Goal: Task Accomplishment & Management: Use online tool/utility

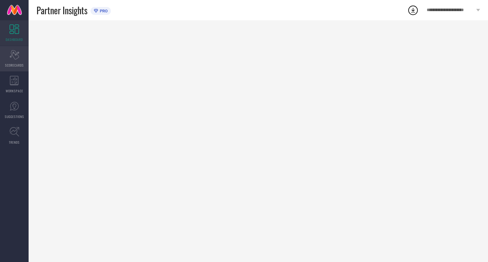
click at [17, 60] on div "Scorecard SCORECARDS" at bounding box center [14, 58] width 29 height 25
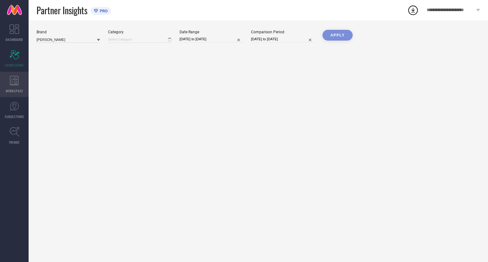
type input "All"
click at [12, 87] on div "WORKSPACE" at bounding box center [14, 84] width 29 height 25
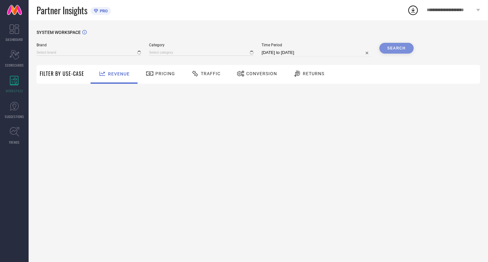
type input "[PERSON_NAME]"
type input "All"
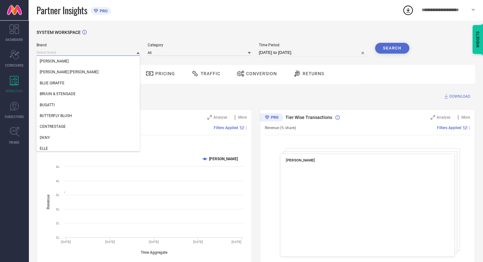
click at [70, 52] on input at bounding box center [88, 52] width 103 height 7
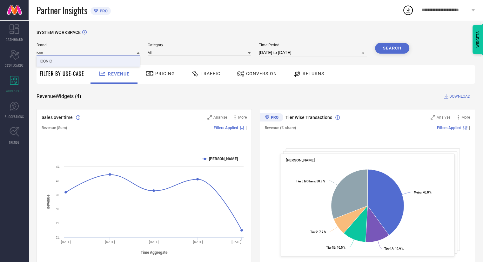
type input "icon"
click at [50, 61] on span "ICONIC" at bounding box center [46, 61] width 12 height 4
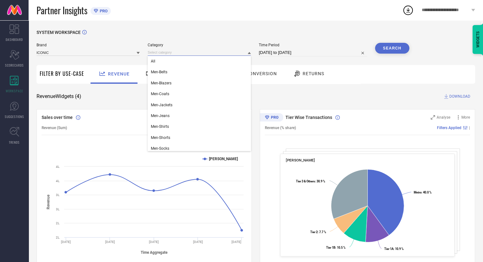
click at [165, 51] on input at bounding box center [199, 52] width 103 height 7
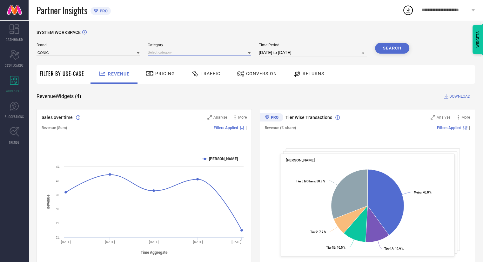
click at [163, 51] on input at bounding box center [199, 52] width 103 height 7
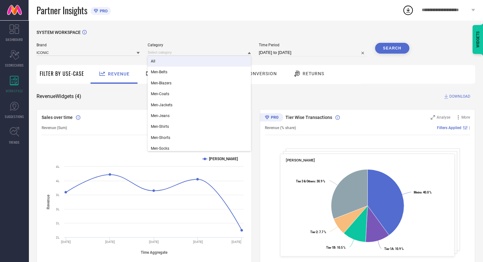
click at [160, 60] on div "All" at bounding box center [199, 61] width 103 height 11
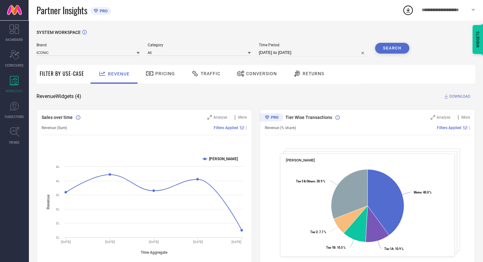
click at [384, 47] on button "Search" at bounding box center [392, 48] width 34 height 11
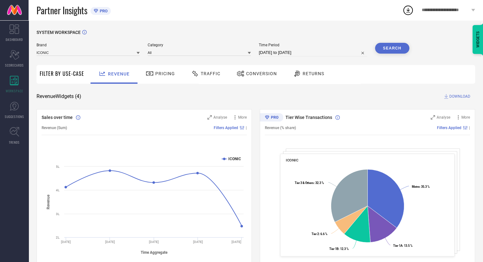
select select "7"
select select "2025"
select select "8"
select select "2025"
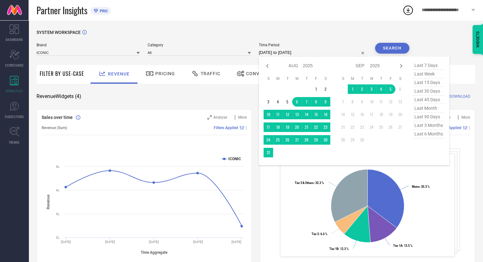
click at [339, 53] on input "[DATE] to [DATE]" at bounding box center [313, 53] width 108 height 8
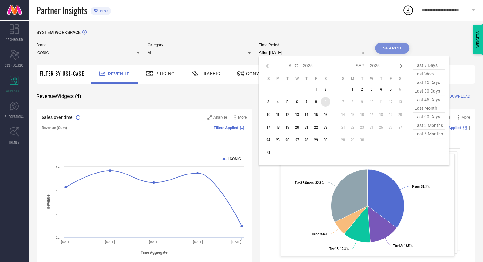
click at [329, 105] on td "9" at bounding box center [326, 102] width 10 height 10
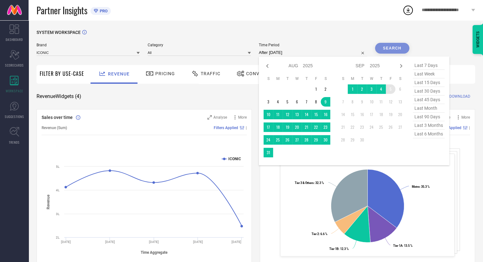
type input "[DATE] to [DATE]"
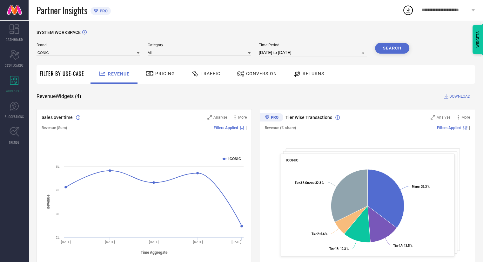
click at [204, 74] on span "Traffic" at bounding box center [211, 73] width 20 height 5
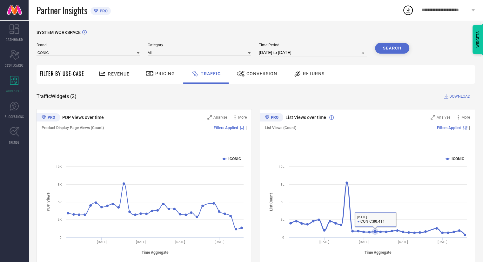
scroll to position [16, 0]
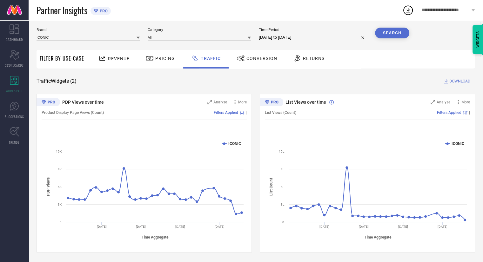
click at [255, 62] on div "Conversion" at bounding box center [257, 58] width 44 height 11
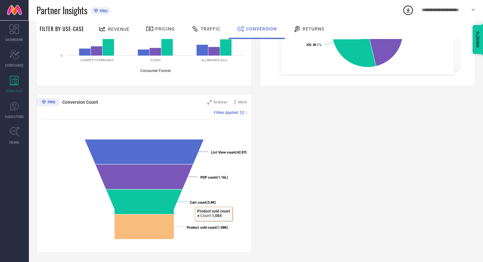
scroll to position [155, 0]
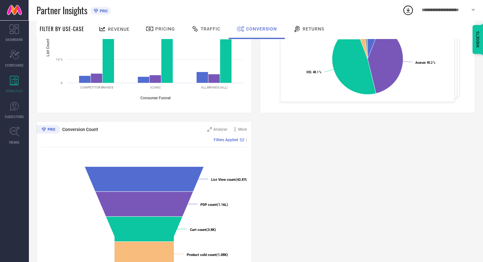
click at [313, 28] on span "Returns" at bounding box center [314, 28] width 22 height 5
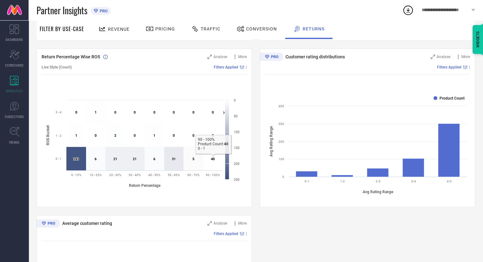
scroll to position [229, 0]
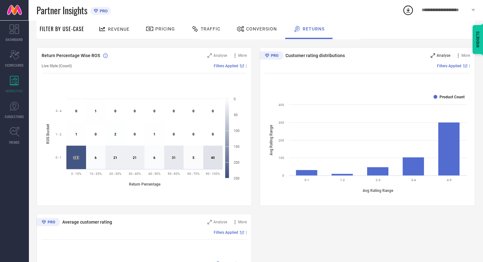
click at [442, 58] on span "Analyse" at bounding box center [444, 55] width 14 height 4
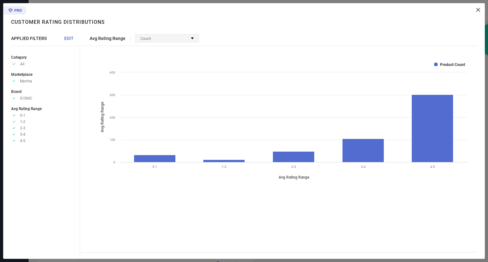
click at [191, 40] on div "Count" at bounding box center [167, 39] width 63 height 8
click at [478, 11] on icon at bounding box center [478, 10] width 4 height 4
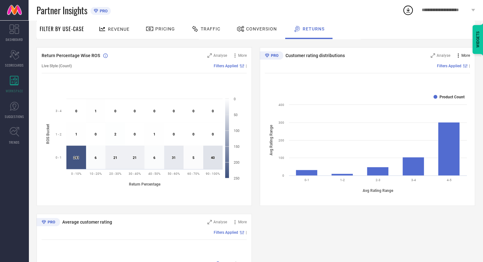
click at [458, 57] on icon at bounding box center [458, 55] width 6 height 6
click at [453, 68] on span "Add to emailer" at bounding box center [451, 67] width 25 height 4
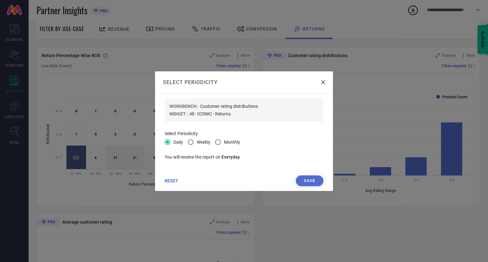
click at [189, 142] on span at bounding box center [191, 142] width 6 height 6
click at [189, 142] on input "Weekly" at bounding box center [191, 143] width 4 height 4
radio input "true"
click at [322, 82] on icon at bounding box center [323, 82] width 4 height 4
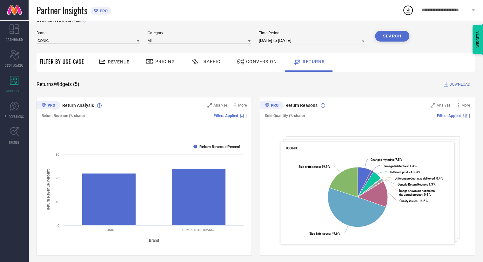
scroll to position [0, 0]
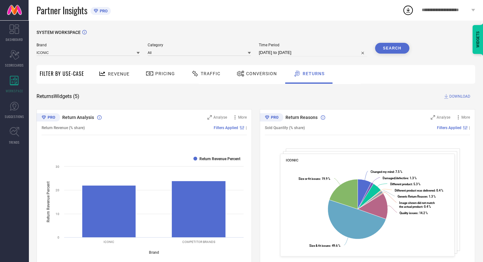
click at [455, 96] on span "DOWNLOAD" at bounding box center [460, 96] width 21 height 6
click at [13, 64] on span "SCORECARDS" at bounding box center [14, 65] width 19 height 5
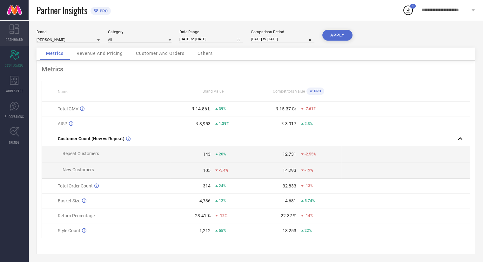
click at [14, 32] on icon at bounding box center [15, 29] width 10 height 10
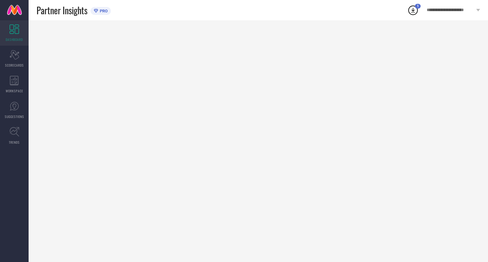
click at [412, 10] on icon at bounding box center [412, 9] width 11 height 11
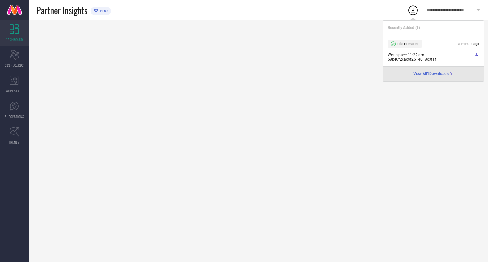
click at [477, 54] on icon at bounding box center [477, 55] width 4 height 4
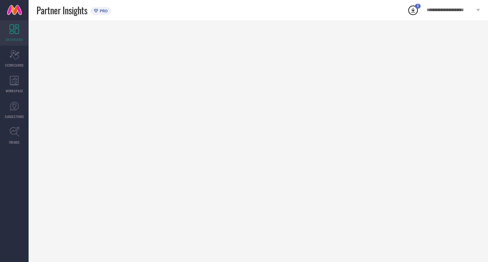
click at [285, 67] on div at bounding box center [258, 141] width 459 height 242
click at [15, 33] on icon at bounding box center [15, 29] width 10 height 10
click at [15, 130] on icon at bounding box center [15, 132] width 10 height 10
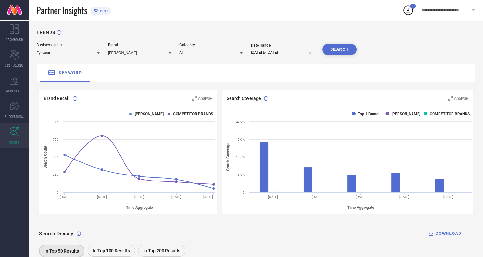
click at [98, 52] on icon at bounding box center [98, 52] width 3 height 3
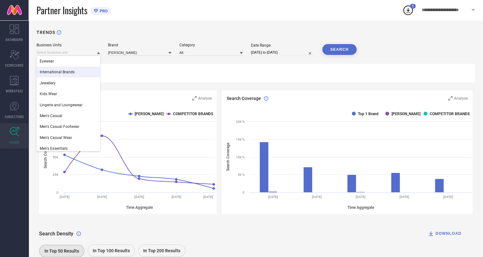
click at [65, 69] on div "International Brands" at bounding box center [69, 72] width 64 height 11
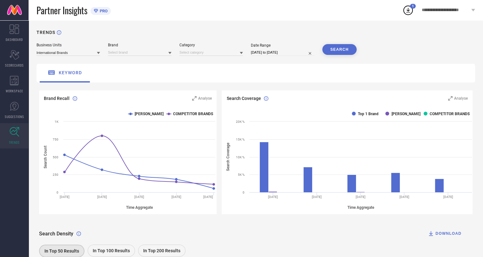
click at [98, 54] on icon at bounding box center [98, 53] width 3 height 2
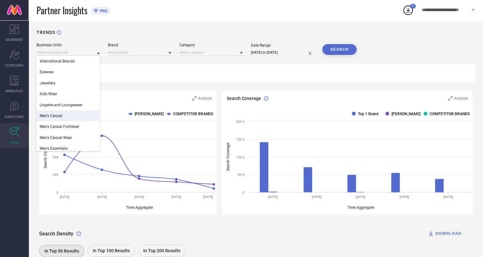
click at [64, 114] on div "Men's Casual" at bounding box center [69, 116] width 64 height 11
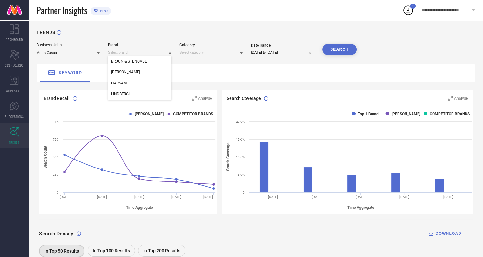
click at [144, 55] on input at bounding box center [140, 52] width 64 height 7
click at [169, 53] on icon at bounding box center [169, 53] width 3 height 2
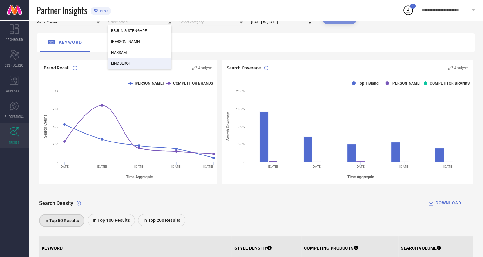
scroll to position [31, 0]
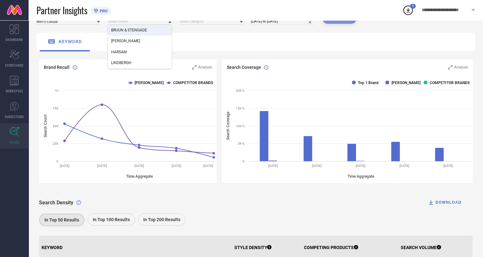
click at [145, 32] on span "BRUUN & STENGADE" at bounding box center [129, 30] width 36 height 4
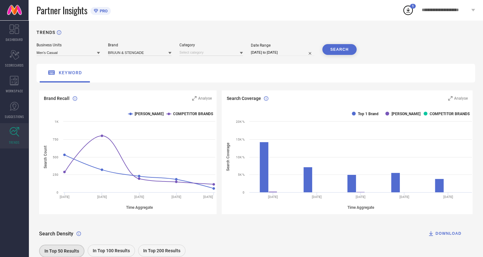
scroll to position [0, 4]
click at [240, 54] on icon at bounding box center [241, 52] width 3 height 3
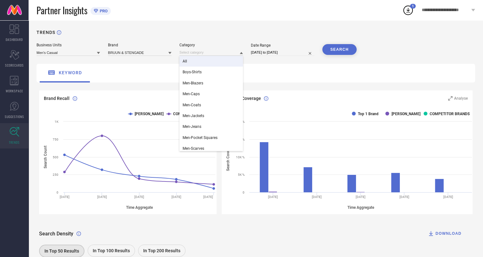
click at [212, 63] on div "All" at bounding box center [212, 61] width 64 height 11
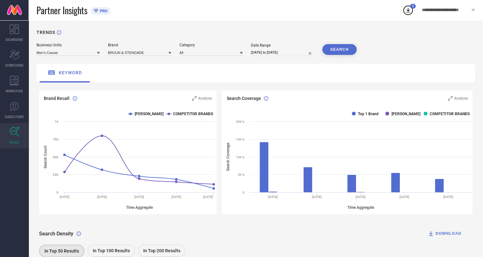
click at [340, 50] on button "SEARCH" at bounding box center [340, 49] width 34 height 11
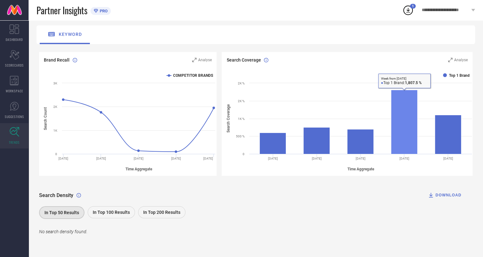
scroll to position [38, 4]
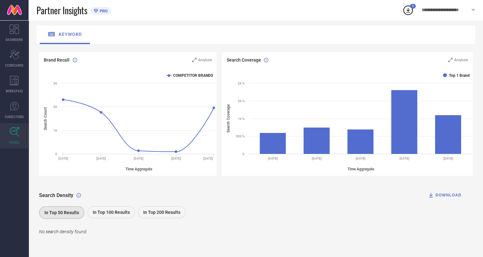
click at [101, 215] on span "In Top 100 Results" at bounding box center [111, 212] width 37 height 5
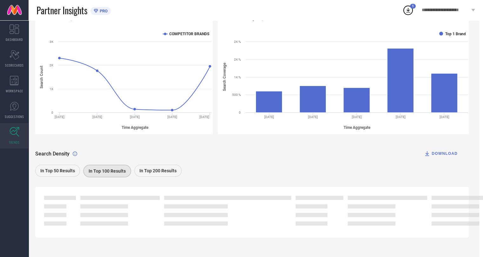
scroll to position [80, 4]
click at [218, 196] on div at bounding box center [227, 198] width 127 height 4
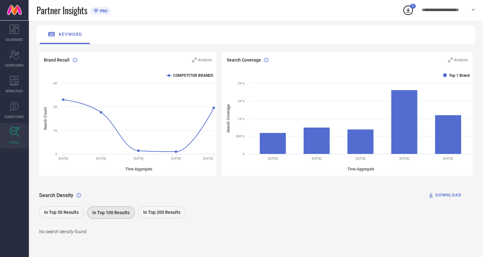
click at [159, 213] on span "In Top 200 Results" at bounding box center [161, 212] width 37 height 5
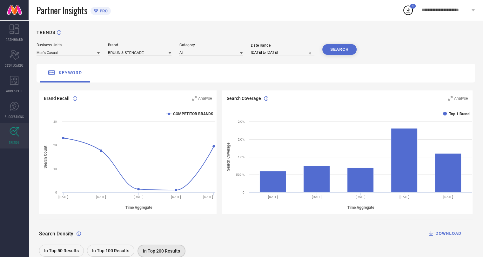
click at [168, 53] on icon at bounding box center [169, 53] width 3 height 2
click at [138, 74] on div "[PERSON_NAME]" at bounding box center [140, 72] width 64 height 11
click at [340, 49] on button "SEARCH" at bounding box center [340, 49] width 34 height 11
click at [336, 49] on div "SEARCH" at bounding box center [340, 49] width 34 height 11
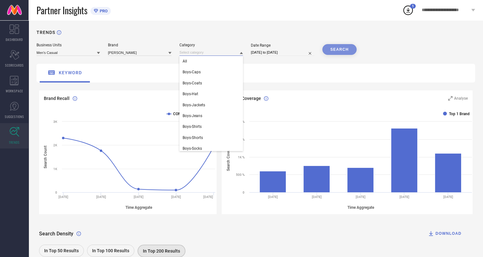
click at [222, 55] on input at bounding box center [212, 52] width 64 height 7
click at [231, 50] on input at bounding box center [212, 52] width 64 height 7
click at [227, 62] on div "All" at bounding box center [212, 61] width 64 height 11
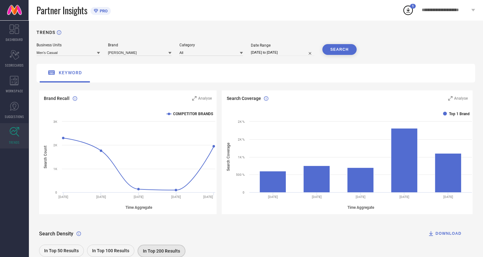
click at [332, 50] on button "SEARCH" at bounding box center [340, 49] width 34 height 11
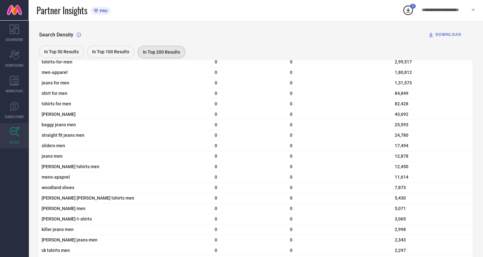
scroll to position [318, 4]
click at [13, 107] on icon at bounding box center [15, 107] width 10 height 10
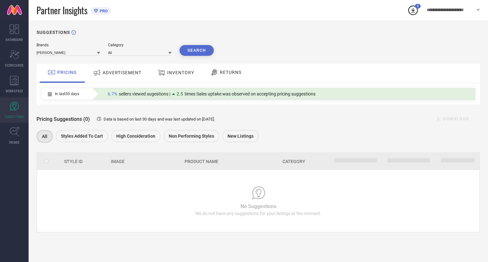
click at [118, 70] on span "ADVERTISEMENT" at bounding box center [122, 72] width 39 height 5
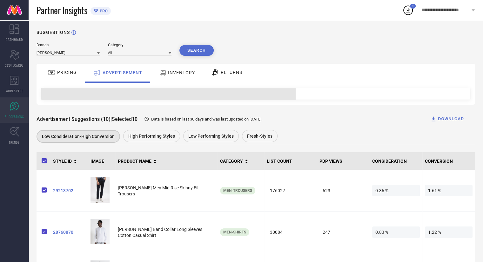
click at [97, 53] on icon at bounding box center [98, 52] width 3 height 3
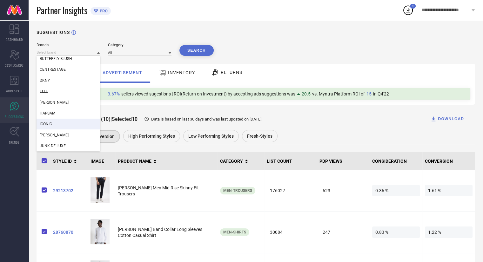
scroll to position [57, 0]
click at [66, 123] on div "ICONIC" at bounding box center [69, 124] width 64 height 11
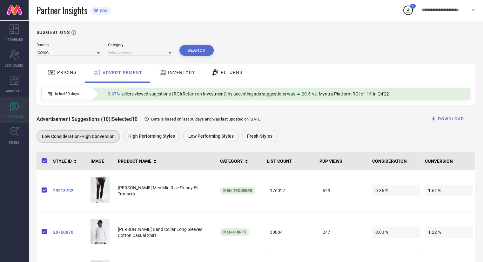
click at [170, 52] on icon at bounding box center [169, 53] width 3 height 2
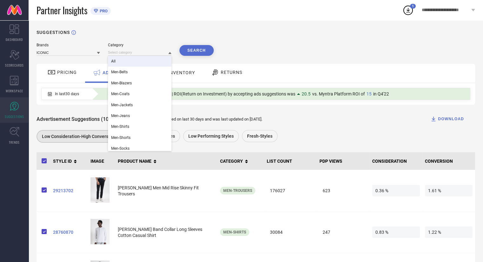
click at [148, 64] on div "All" at bounding box center [140, 61] width 64 height 11
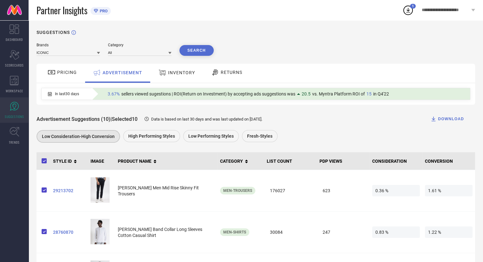
click at [202, 49] on button "Search" at bounding box center [197, 50] width 34 height 11
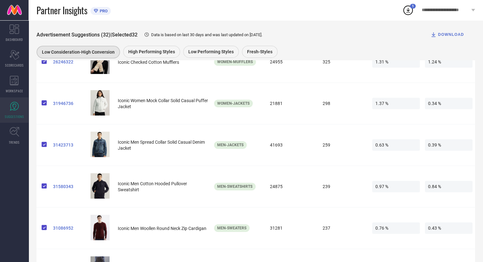
scroll to position [375, 0]
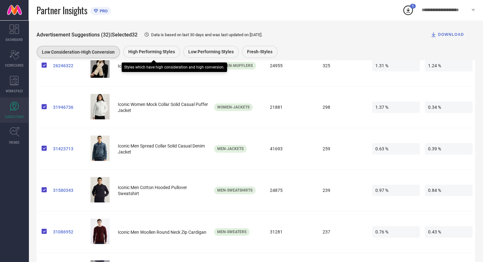
click at [158, 50] on span "High Performing Styles" at bounding box center [151, 51] width 47 height 5
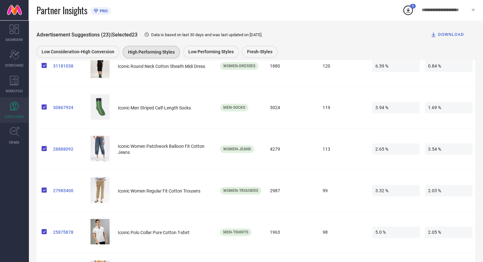
scroll to position [654, 0]
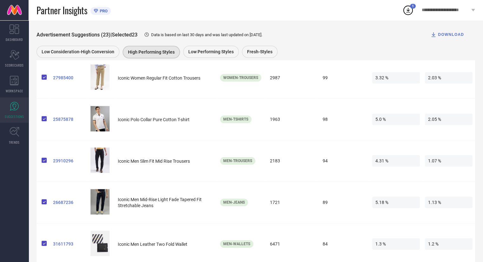
click at [443, 33] on div "DOWNLOAD" at bounding box center [448, 34] width 34 height 6
click at [11, 80] on icon at bounding box center [14, 81] width 9 height 10
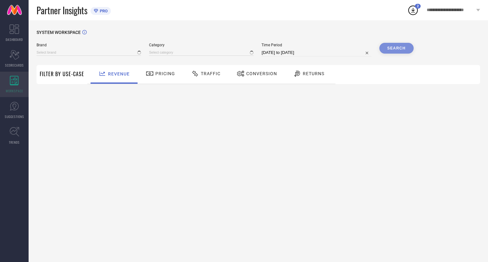
type input "[PERSON_NAME]"
type input "All"
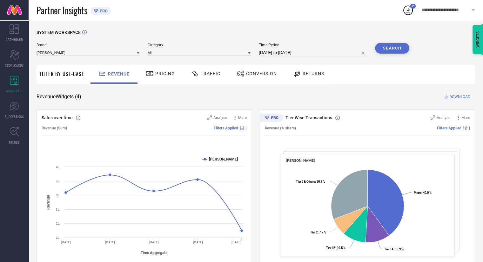
click at [208, 72] on span "Traffic" at bounding box center [211, 73] width 20 height 5
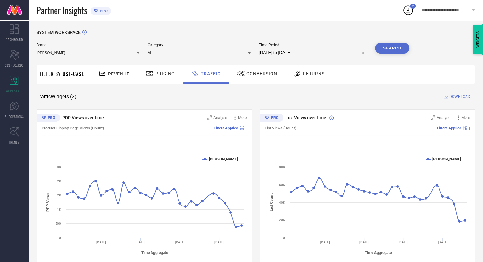
click at [138, 52] on icon at bounding box center [138, 52] width 3 height 3
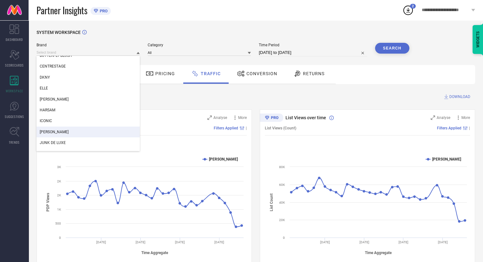
scroll to position [60, 0]
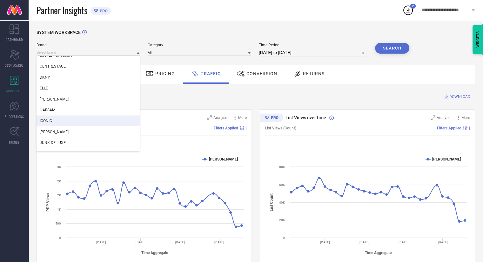
click at [79, 122] on div "ICONIC" at bounding box center [88, 121] width 103 height 11
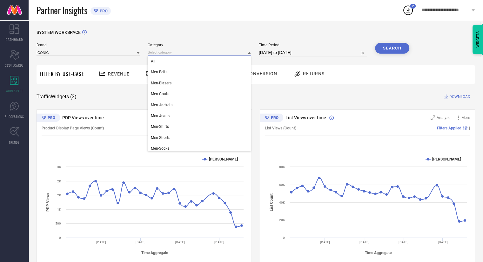
click at [192, 54] on input at bounding box center [199, 52] width 103 height 7
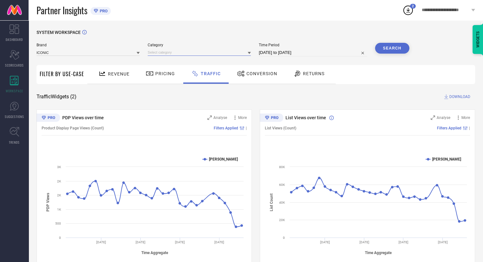
click at [185, 51] on input at bounding box center [199, 52] width 103 height 7
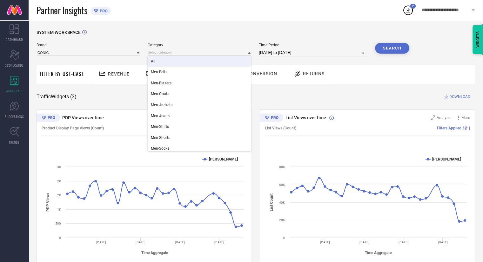
click at [173, 62] on div "All" at bounding box center [199, 61] width 103 height 11
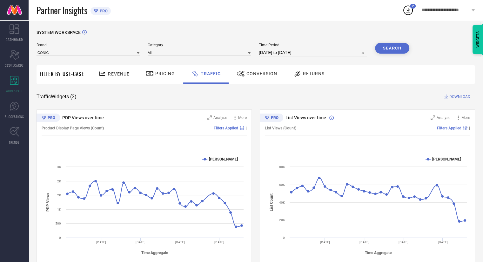
select select "7"
select select "2025"
select select "8"
select select "2025"
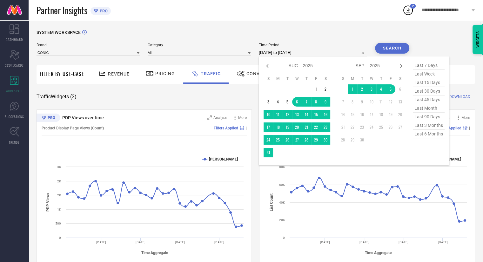
click at [314, 51] on input "[DATE] to [DATE]" at bounding box center [313, 53] width 108 height 8
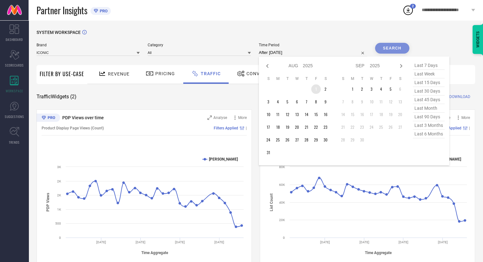
click at [317, 89] on td "1" at bounding box center [316, 90] width 10 height 10
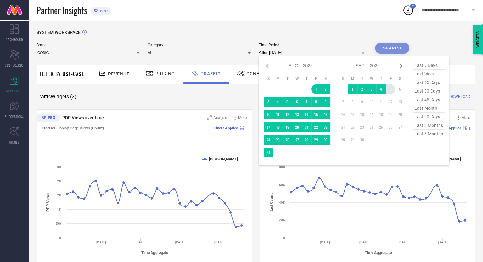
type input "[DATE] to [DATE]"
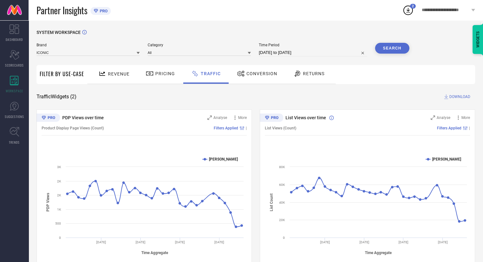
select select "7"
select select "2025"
select select "8"
select select "2025"
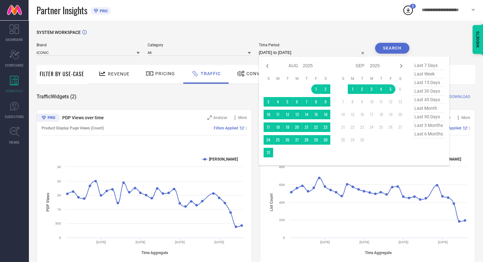
click at [312, 54] on input "[DATE] to [DATE]" at bounding box center [313, 53] width 108 height 8
click at [432, 126] on span "last 3 months" at bounding box center [429, 125] width 32 height 9
type input "[DATE] to [DATE]"
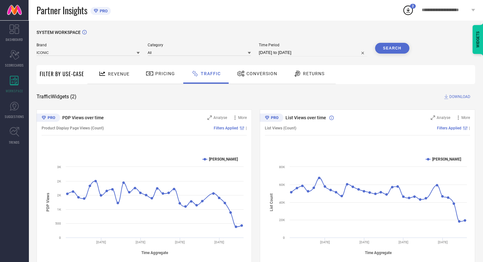
select select "5"
select select "2025"
select select "6"
select select "2025"
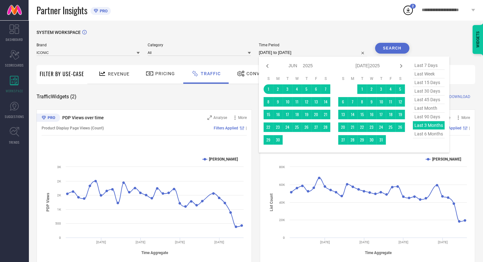
click at [352, 53] on input "[DATE] to [DATE]" at bounding box center [313, 53] width 108 height 8
type input "After [DATE]"
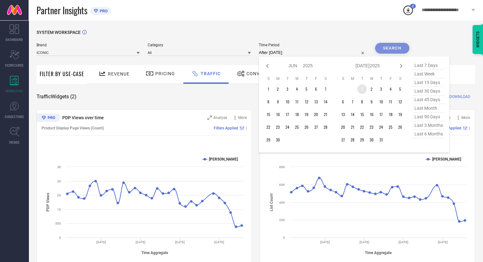
click at [361, 89] on td "1" at bounding box center [362, 90] width 10 height 10
click at [402, 66] on icon at bounding box center [401, 66] width 2 height 4
select select "6"
select select "2025"
select select "7"
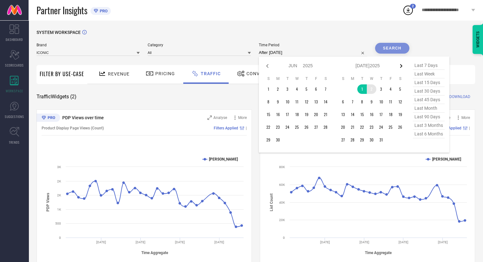
select select "2025"
click at [402, 66] on icon at bounding box center [401, 66] width 2 height 4
select select "7"
select select "2025"
select select "8"
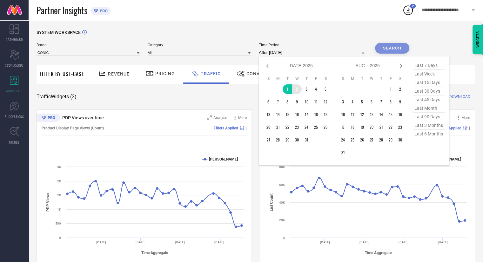
select select "2025"
click at [402, 66] on icon at bounding box center [401, 66] width 2 height 4
select select "8"
select select "2025"
select select "9"
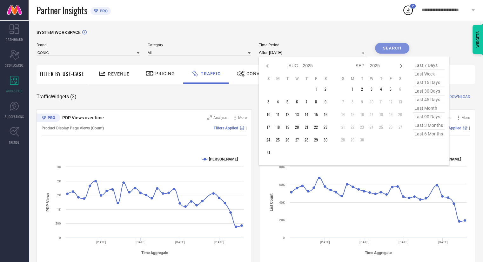
select select "2025"
type input "[DATE] to [DATE]"
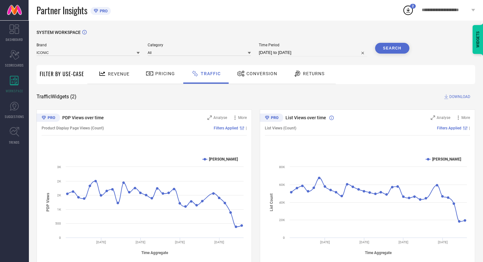
click at [394, 49] on button "Search" at bounding box center [392, 48] width 34 height 11
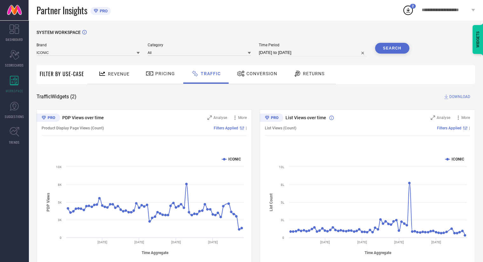
click at [459, 96] on span "DOWNLOAD" at bounding box center [460, 97] width 21 height 6
click at [260, 74] on span "Conversion" at bounding box center [262, 73] width 31 height 5
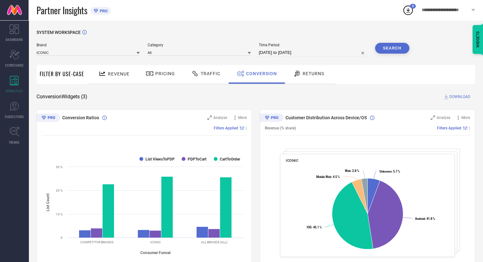
click at [458, 98] on span "DOWNLOAD" at bounding box center [460, 97] width 21 height 6
click at [346, 28] on div "SYSTEM WORKSPACE Brand ICONIC Category All Time Period [DATE] to [DATE] Search …" at bounding box center [256, 232] width 455 height 425
